Goal: Book appointment/travel/reservation

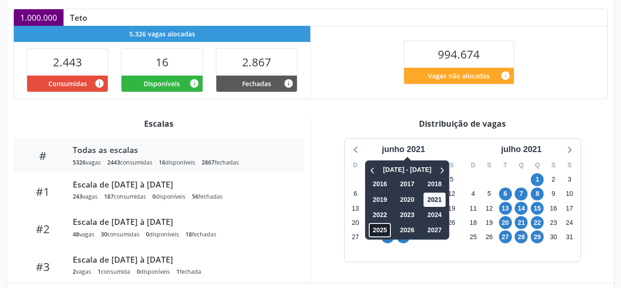
scroll to position [199, 0]
click at [376, 230] on span "2025" at bounding box center [380, 230] width 22 height 14
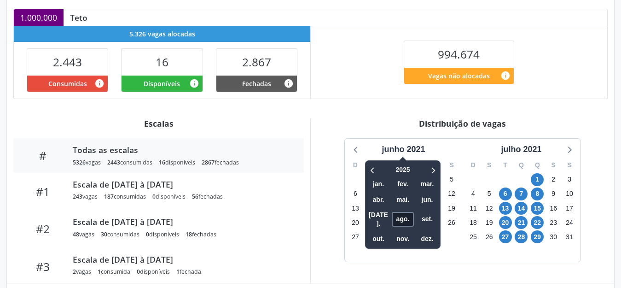
click at [406, 212] on span "ago." at bounding box center [403, 219] width 22 height 14
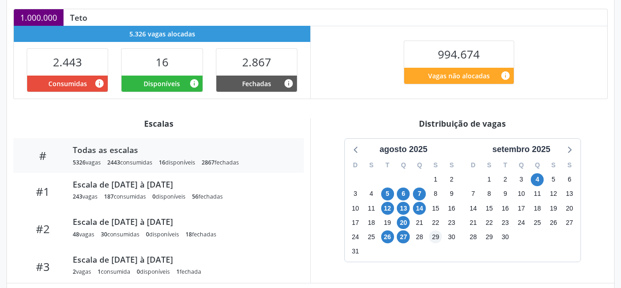
click at [436, 237] on div "D S T Q Q S S 27 28 29 30 31 1 2 3 4 5 6 7 8 9 10 11 12 13 14 15 16 17 18 19 20…" at bounding box center [404, 209] width 118 height 106
click at [535, 178] on span "4" at bounding box center [537, 179] width 13 height 13
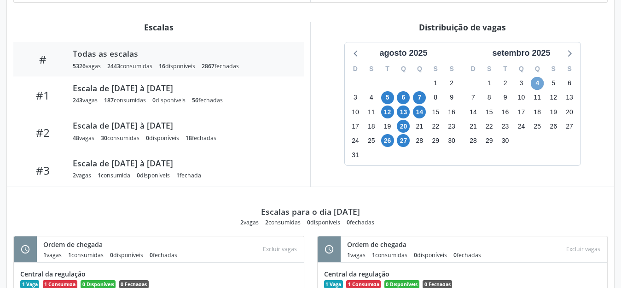
click at [531, 83] on span "4" at bounding box center [537, 83] width 13 height 13
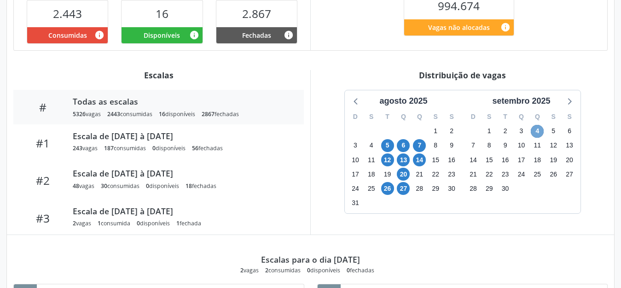
scroll to position [249, 0]
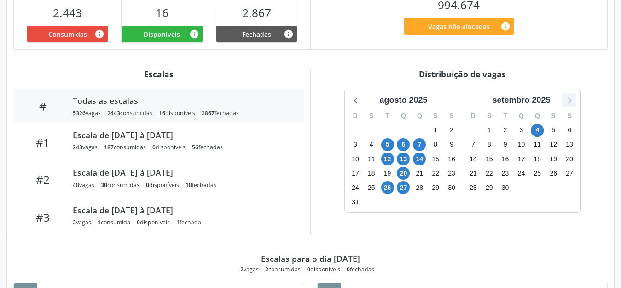
click at [566, 99] on icon at bounding box center [569, 100] width 12 height 12
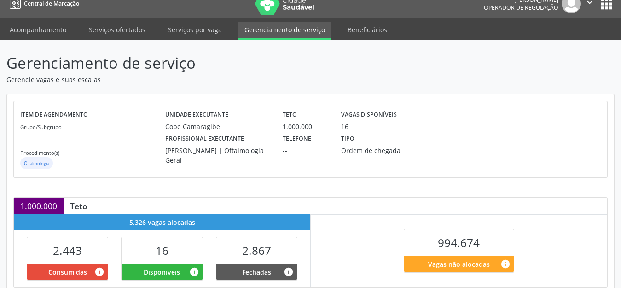
scroll to position [0, 0]
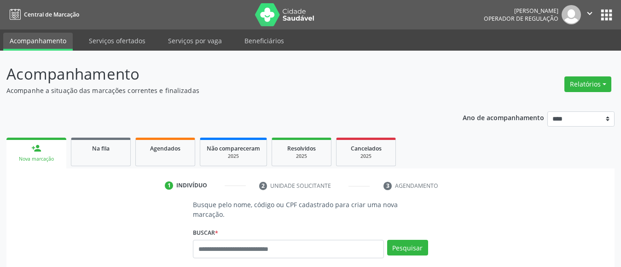
click at [281, 240] on input "text" at bounding box center [288, 249] width 191 height 18
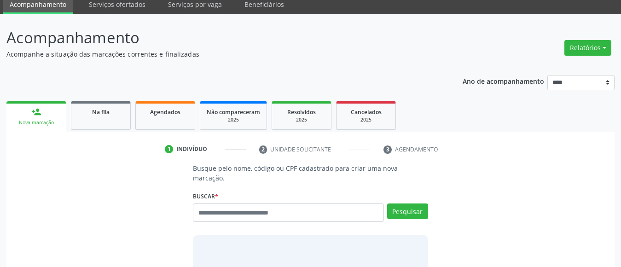
scroll to position [36, 0]
click at [281, 203] on input "text" at bounding box center [288, 212] width 191 height 18
type input "**********"
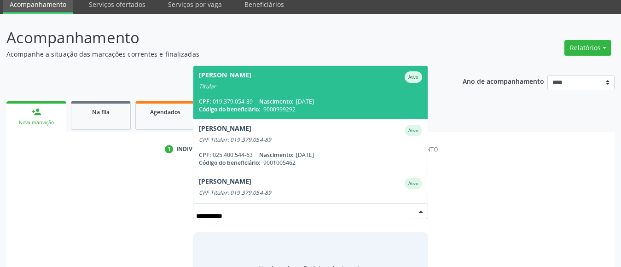
click at [254, 207] on input "**********" at bounding box center [302, 216] width 213 height 18
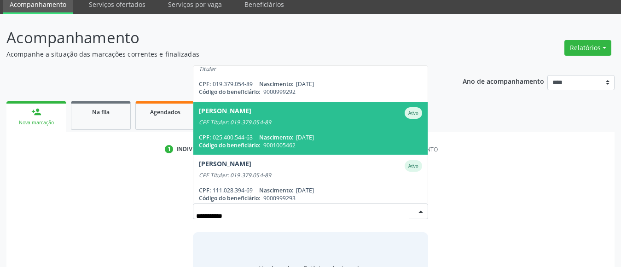
scroll to position [22, 0]
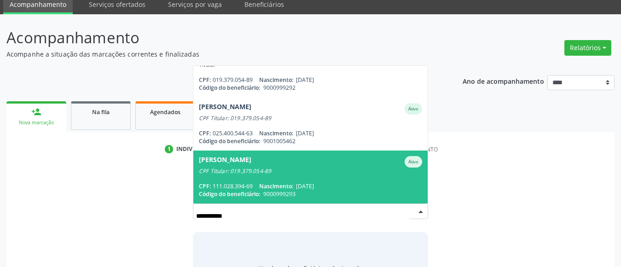
click at [356, 182] on div "CPF: 111.028.394-69 Nascimento: [DATE]" at bounding box center [310, 186] width 223 height 8
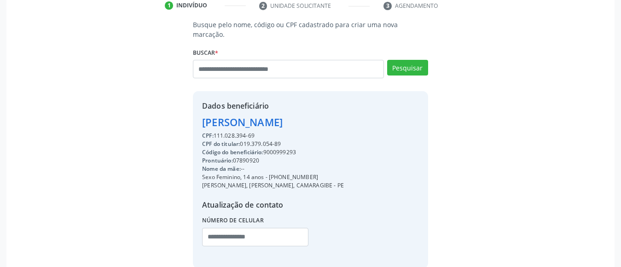
scroll to position [219, 0]
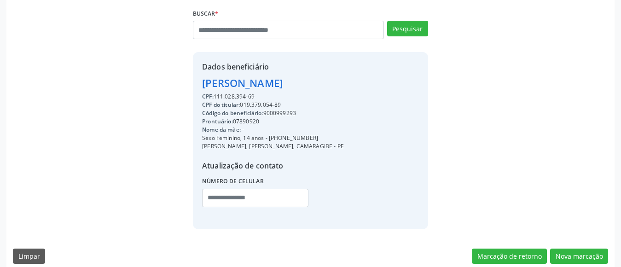
click at [436, 56] on div "Busque pelo nome, código ou CPF cadastrado para criar uma nova marcação. [GEOGR…" at bounding box center [310, 105] width 595 height 248
click at [283, 109] on div "Código do beneficiário: 9000999293" at bounding box center [273, 113] width 142 height 8
copy div "9000999293"
click at [570, 249] on button "Nova marcação" at bounding box center [579, 257] width 58 height 16
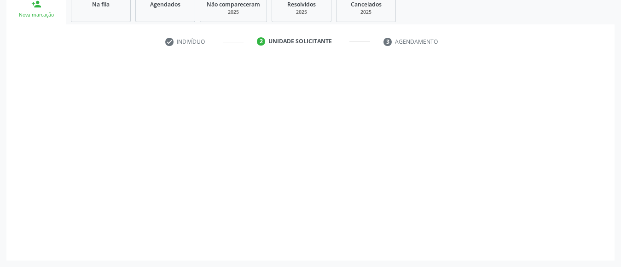
scroll to position [144, 0]
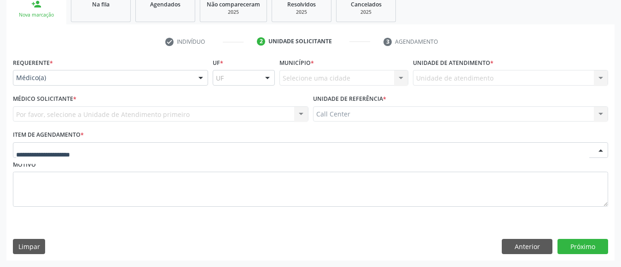
click at [171, 150] on div at bounding box center [310, 150] width 595 height 16
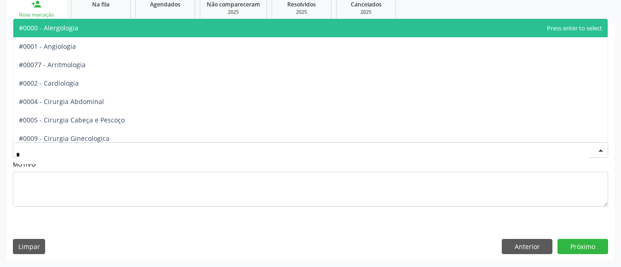
type input "**"
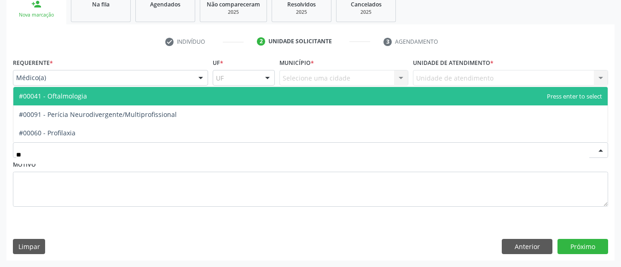
click at [172, 99] on span "#00041 - Oftalmologia" at bounding box center [310, 96] width 594 height 18
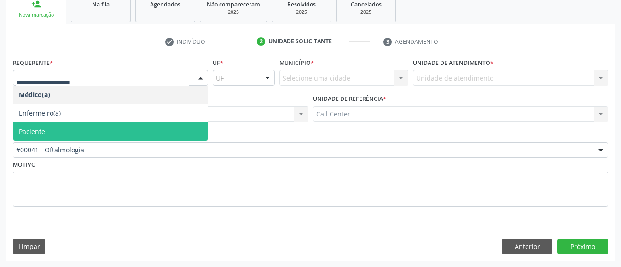
click at [133, 124] on span "Paciente" at bounding box center [110, 131] width 194 height 18
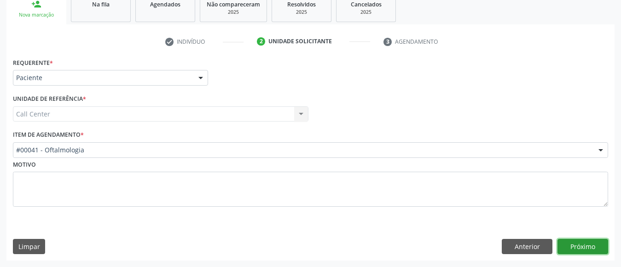
click at [576, 242] on button "Próximo" at bounding box center [582, 247] width 51 height 16
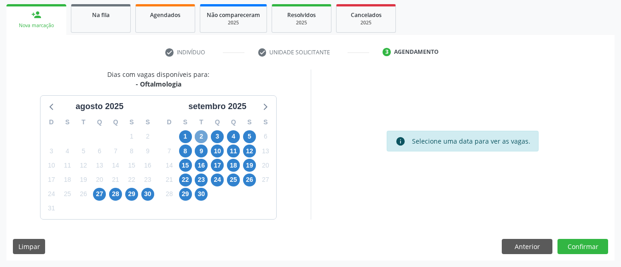
click at [202, 140] on span "2" at bounding box center [201, 136] width 13 height 13
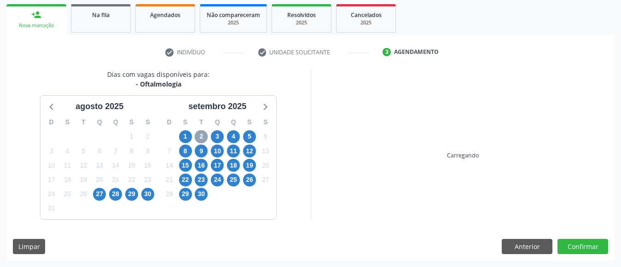
click at [202, 136] on span "2" at bounding box center [201, 136] width 13 height 13
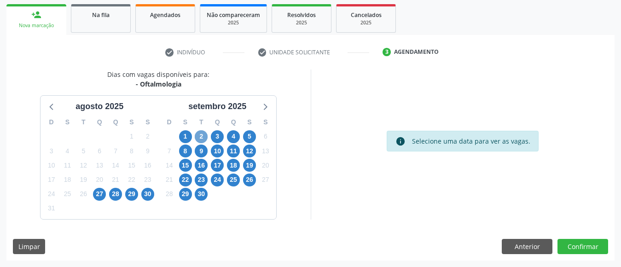
click at [202, 136] on span "2" at bounding box center [201, 136] width 13 height 13
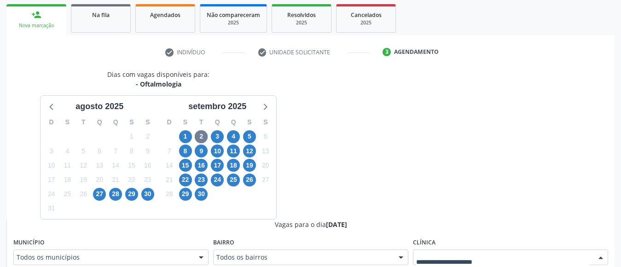
scroll to position [138, 0]
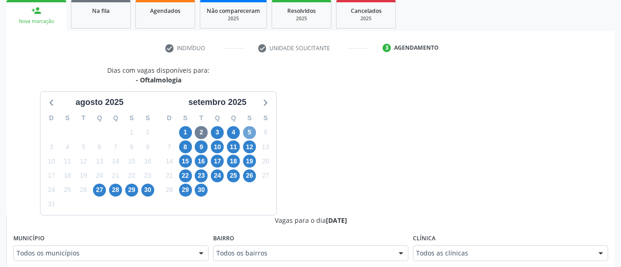
click at [249, 132] on span "5" at bounding box center [249, 132] width 13 height 13
click at [519, 248] on div "Todos as clínicas" at bounding box center [510, 253] width 195 height 16
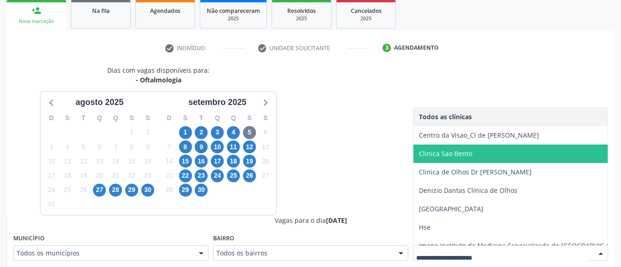
scroll to position [65, 0]
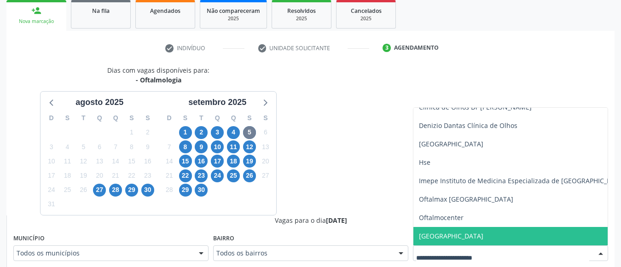
click at [472, 235] on span "[GEOGRAPHIC_DATA]" at bounding box center [522, 236] width 218 height 18
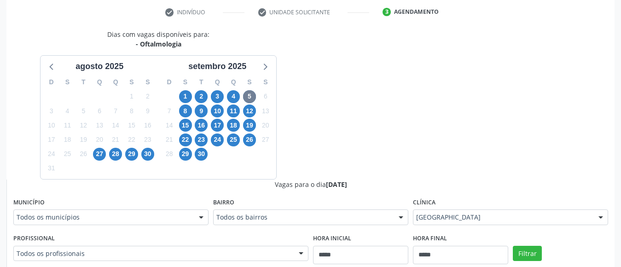
scroll to position [310, 0]
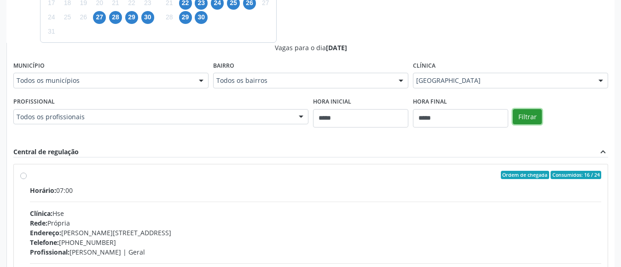
click at [529, 112] on button "Filtrar" at bounding box center [527, 117] width 29 height 16
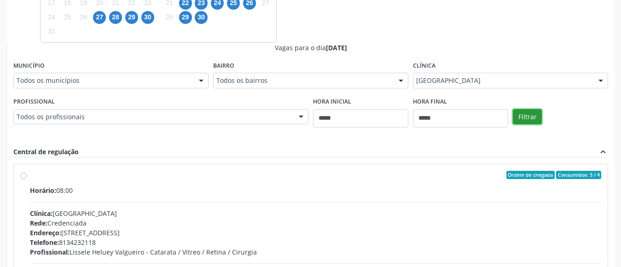
click at [528, 112] on button "Filtrar" at bounding box center [527, 117] width 29 height 16
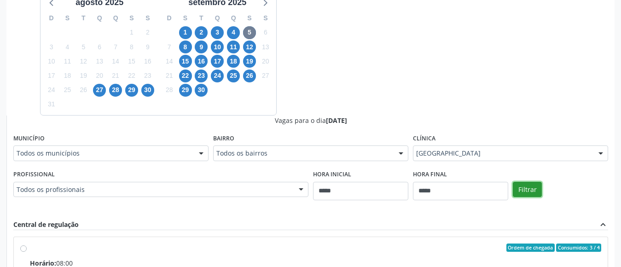
scroll to position [234, 0]
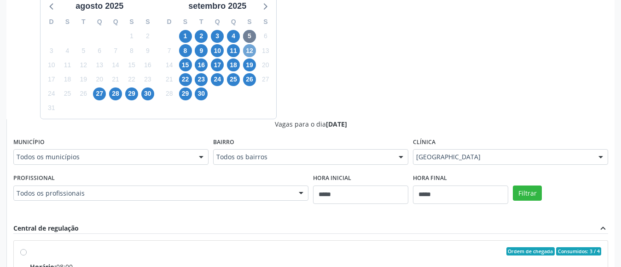
click at [247, 53] on span "12" at bounding box center [249, 50] width 13 height 13
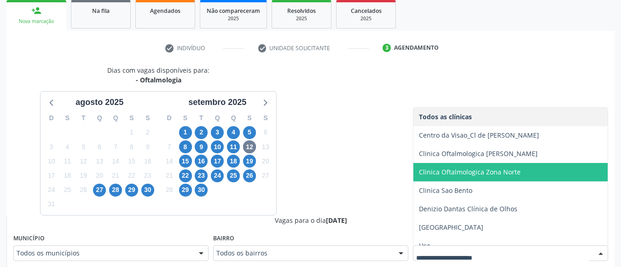
scroll to position [139, 0]
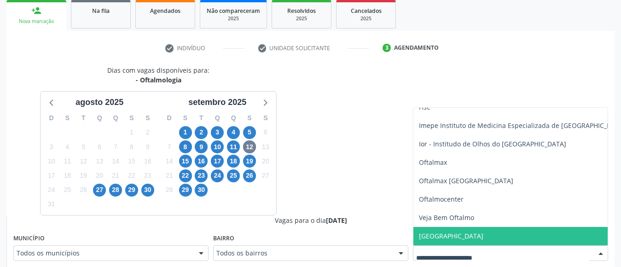
click at [575, 234] on span "[GEOGRAPHIC_DATA]" at bounding box center [522, 236] width 218 height 18
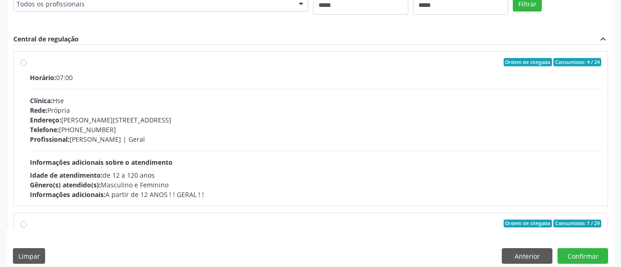
scroll to position [433, 0]
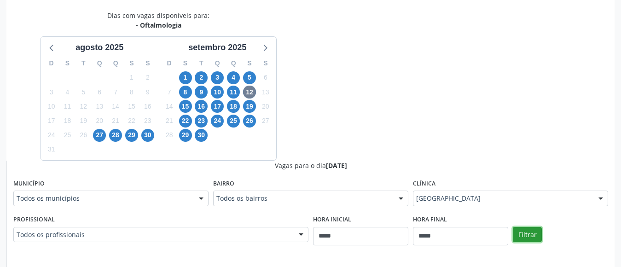
scroll to position [187, 0]
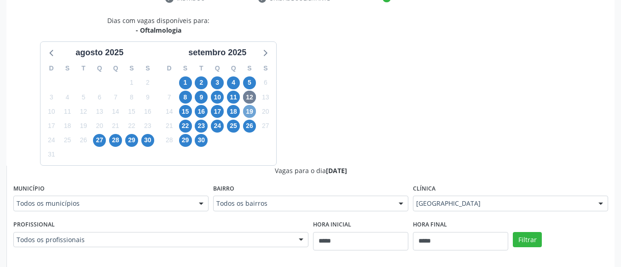
click at [249, 112] on span "19" at bounding box center [249, 111] width 13 height 13
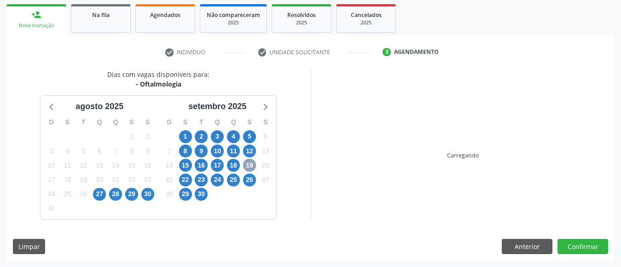
scroll to position [133, 0]
click at [219, 187] on div "1" at bounding box center [217, 194] width 16 height 14
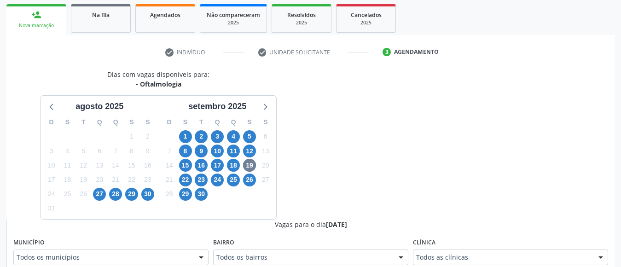
scroll to position [187, 0]
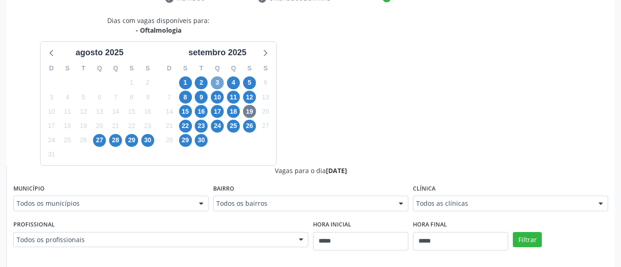
click at [216, 80] on span "3" at bounding box center [217, 82] width 13 height 13
click at [531, 198] on div "Todos as clínicas" at bounding box center [510, 204] width 195 height 16
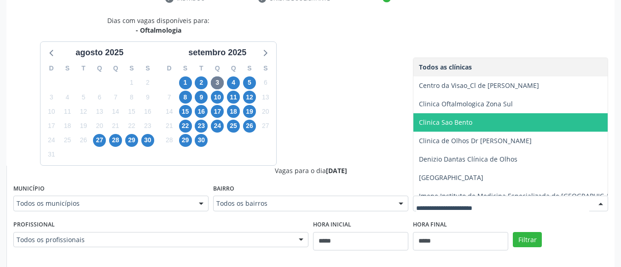
scroll to position [65, 0]
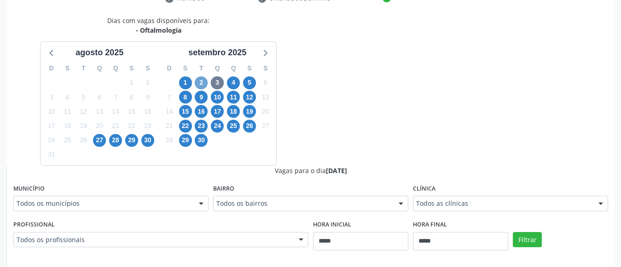
click at [201, 85] on span "2" at bounding box center [201, 82] width 13 height 13
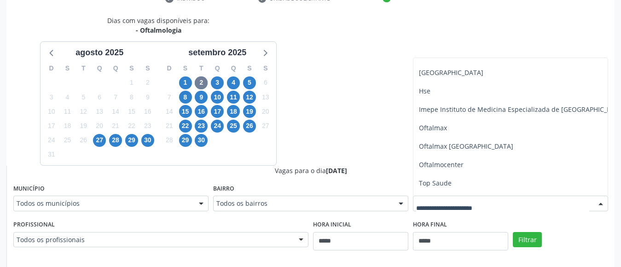
scroll to position [175, 0]
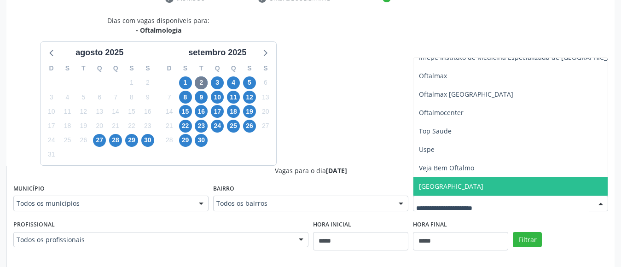
click at [447, 185] on span "[GEOGRAPHIC_DATA]" at bounding box center [451, 186] width 64 height 9
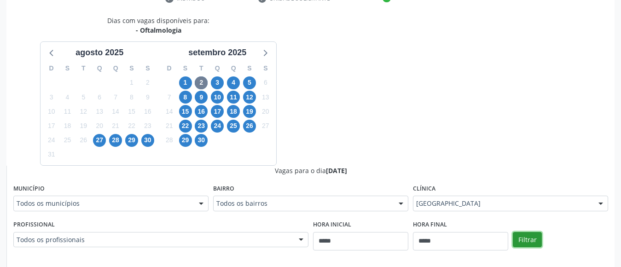
click at [532, 237] on button "Filtrar" at bounding box center [527, 240] width 29 height 16
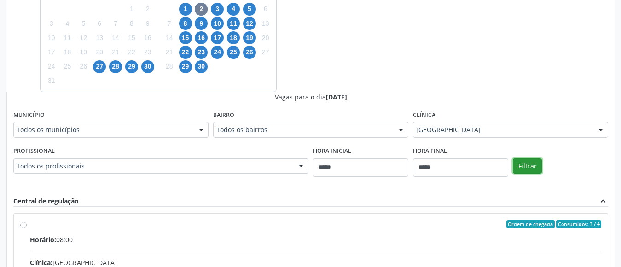
scroll to position [198, 0]
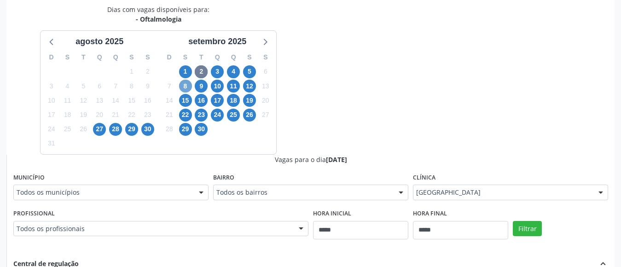
click at [183, 86] on span "8" at bounding box center [185, 86] width 13 height 13
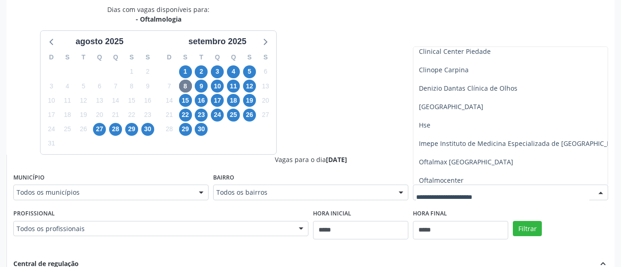
scroll to position [139, 0]
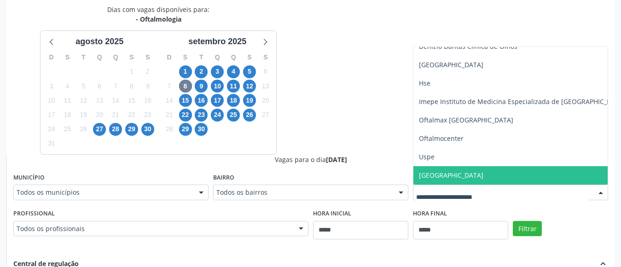
click at [514, 175] on span "[GEOGRAPHIC_DATA]" at bounding box center [522, 175] width 218 height 18
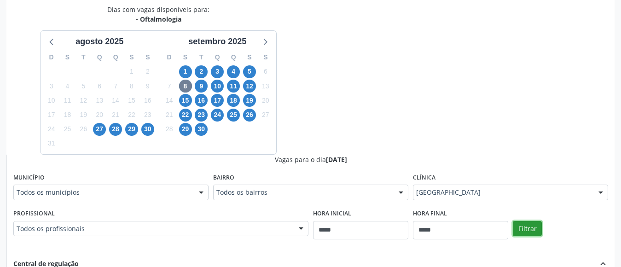
click at [532, 227] on button "Filtrar" at bounding box center [527, 229] width 29 height 16
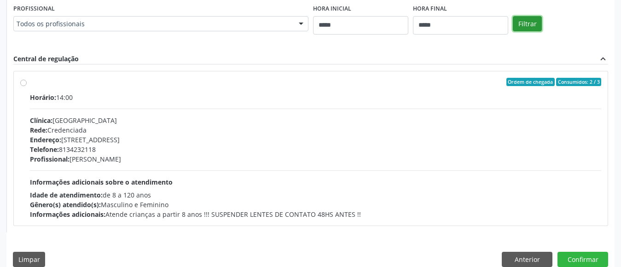
scroll to position [405, 0]
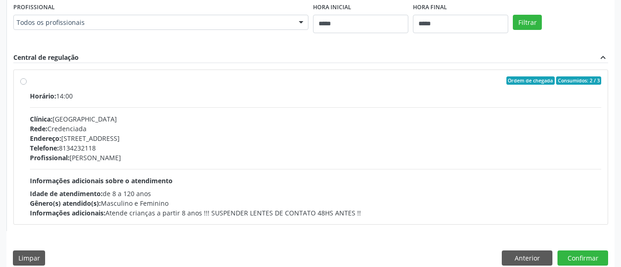
click at [408, 149] on div "Telefone: [PHONE_NUMBER]" at bounding box center [315, 148] width 571 height 10
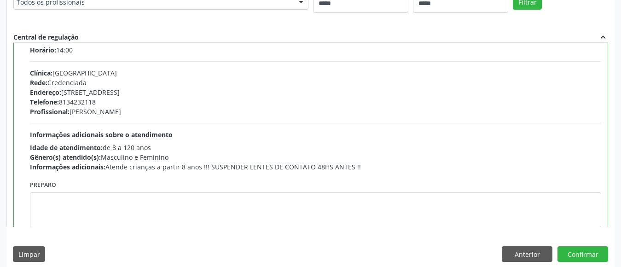
scroll to position [46, 0]
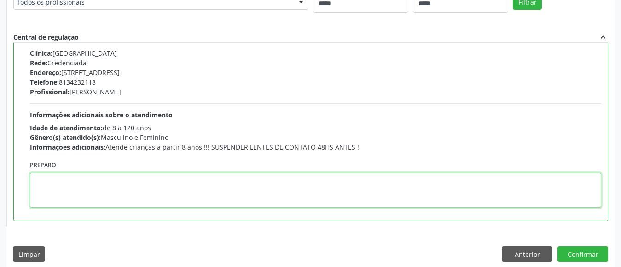
paste textarea "**********"
type textarea "**********"
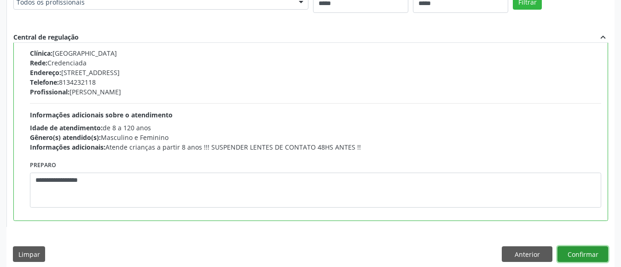
click at [575, 253] on button "Confirmar" at bounding box center [582, 254] width 51 height 16
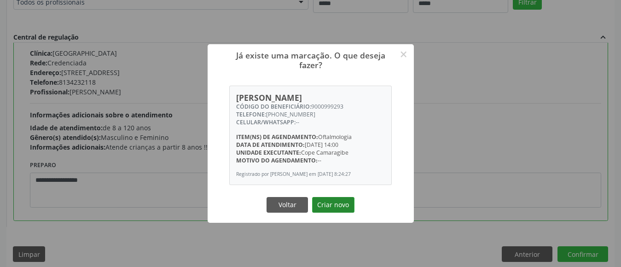
click at [332, 208] on button "Criar novo" at bounding box center [333, 205] width 42 height 16
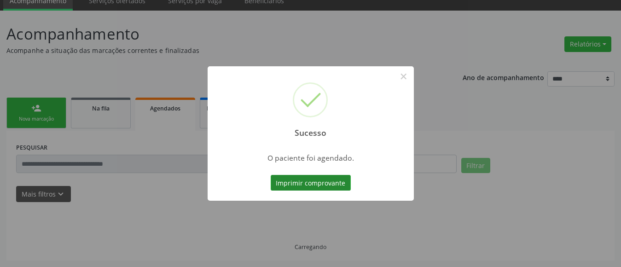
click at [329, 180] on button "Imprimir comprovante" at bounding box center [311, 183] width 80 height 16
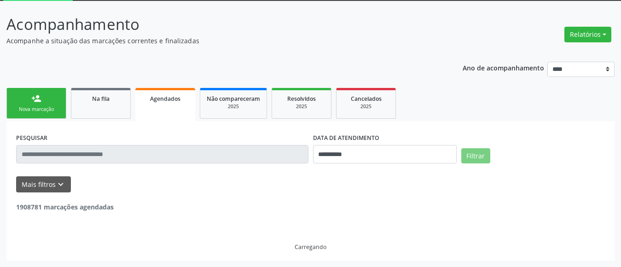
scroll to position [40, 0]
